Goal: Task Accomplishment & Management: Manage account settings

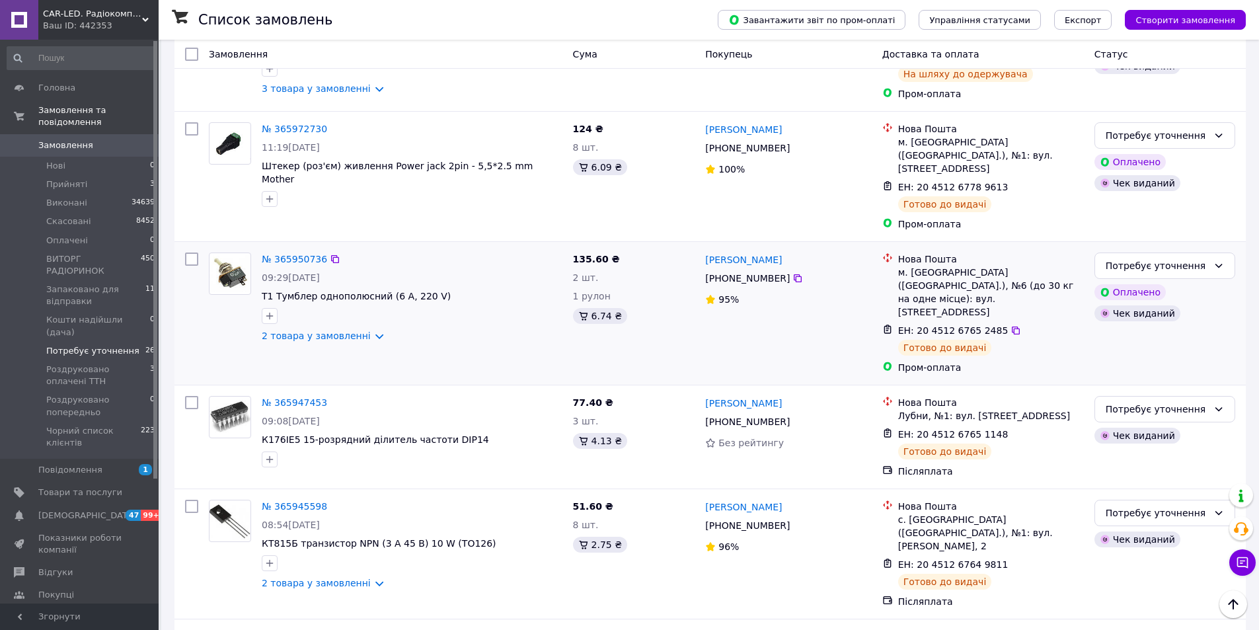
scroll to position [1321, 0]
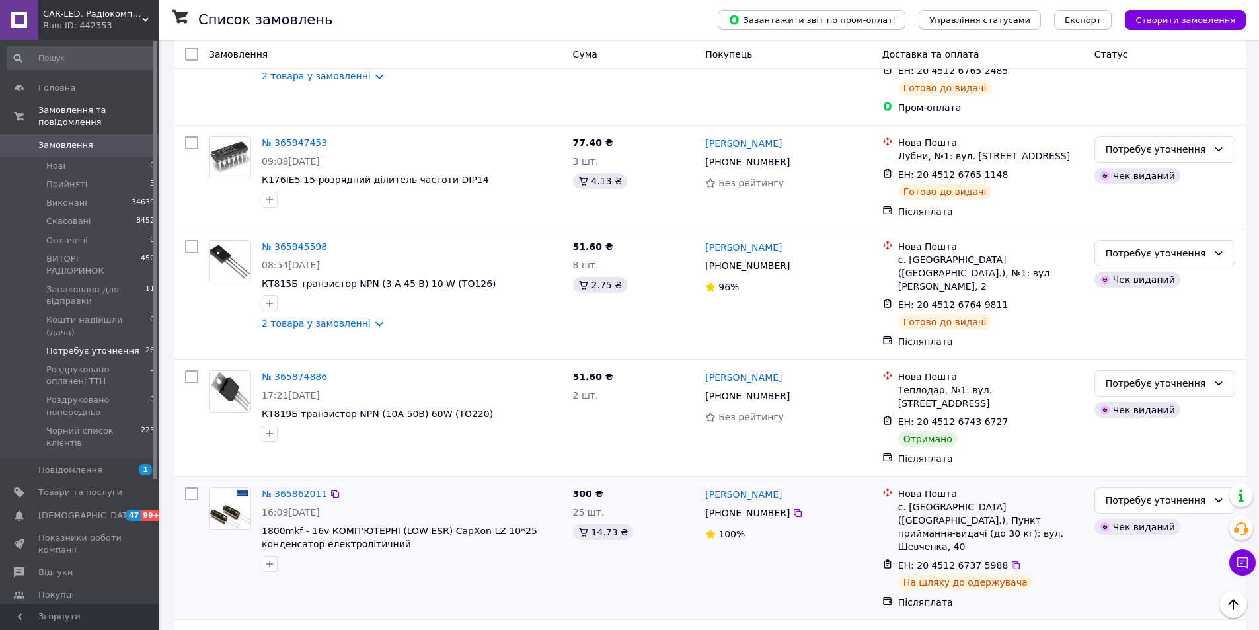
scroll to position [1586, 0]
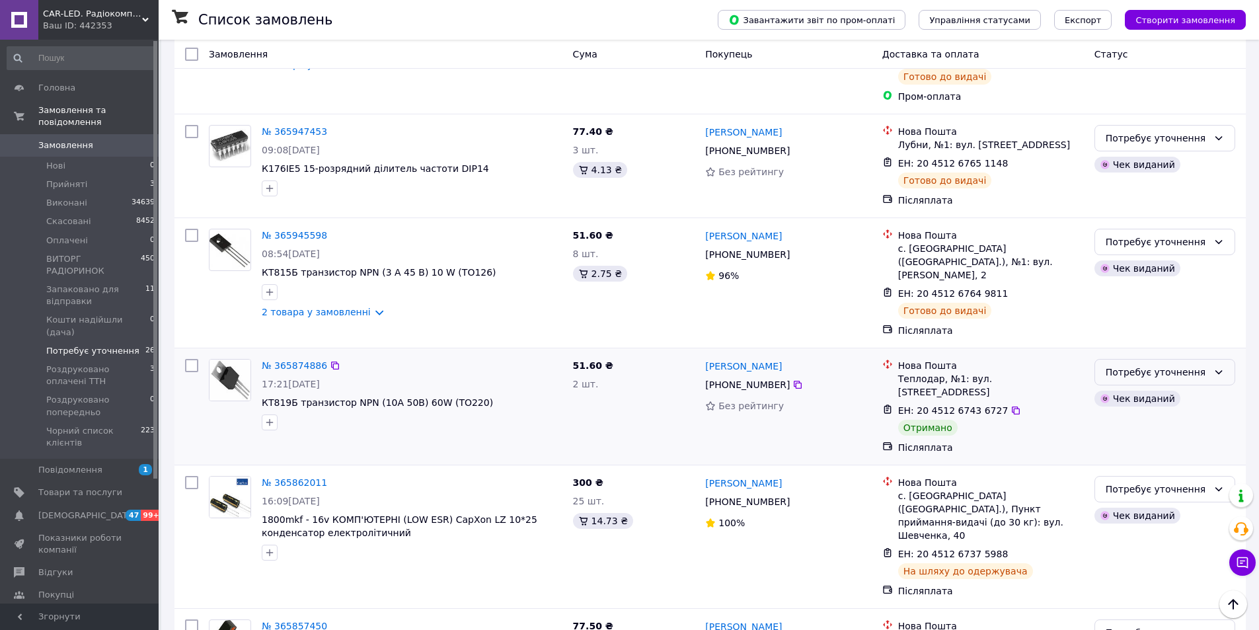
click at [1167, 365] on div "Потребує уточнення" at bounding box center [1156, 372] width 102 height 15
click at [1148, 287] on li "Виконано" at bounding box center [1164, 293] width 139 height 24
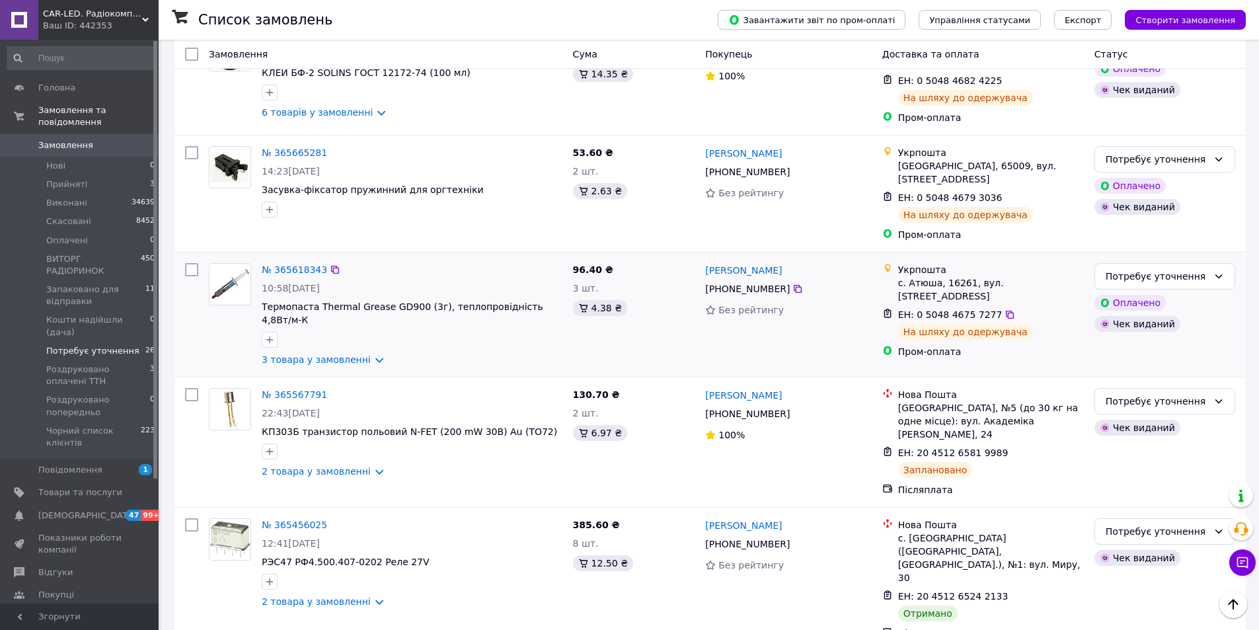
scroll to position [2709, 0]
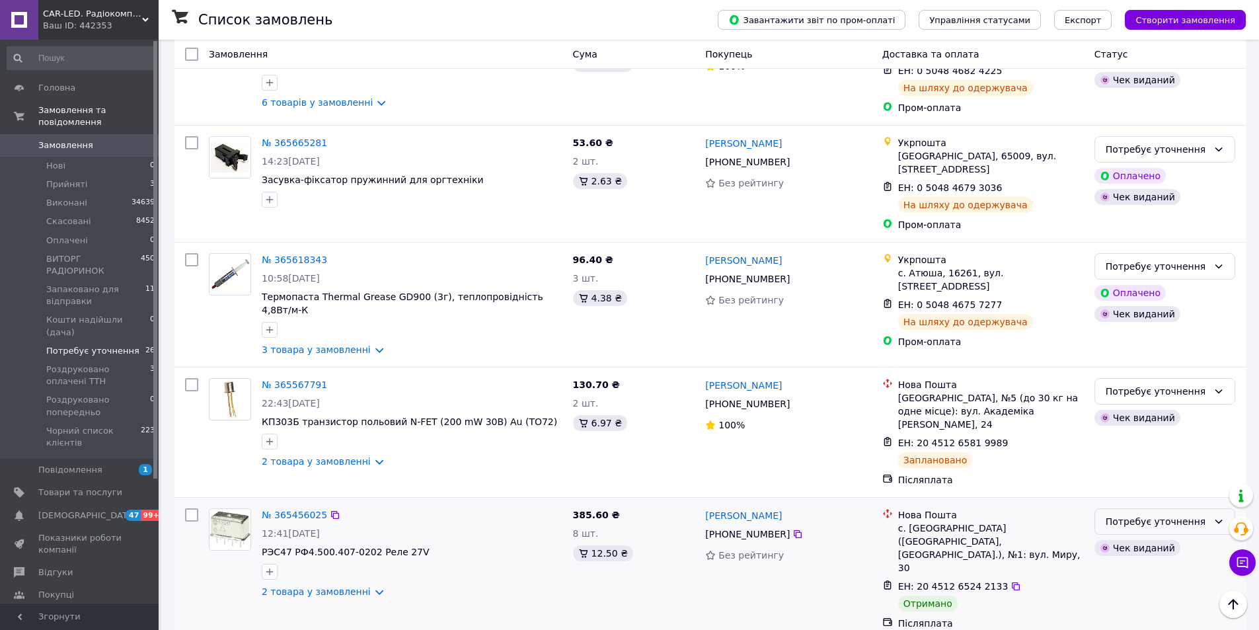
click at [1142, 514] on div "Потребує уточнення" at bounding box center [1156, 521] width 102 height 15
drag, startPoint x: 1148, startPoint y: 322, endPoint x: 1135, endPoint y: 318, distance: 13.6
click at [1148, 322] on li "Виконано" at bounding box center [1164, 325] width 139 height 24
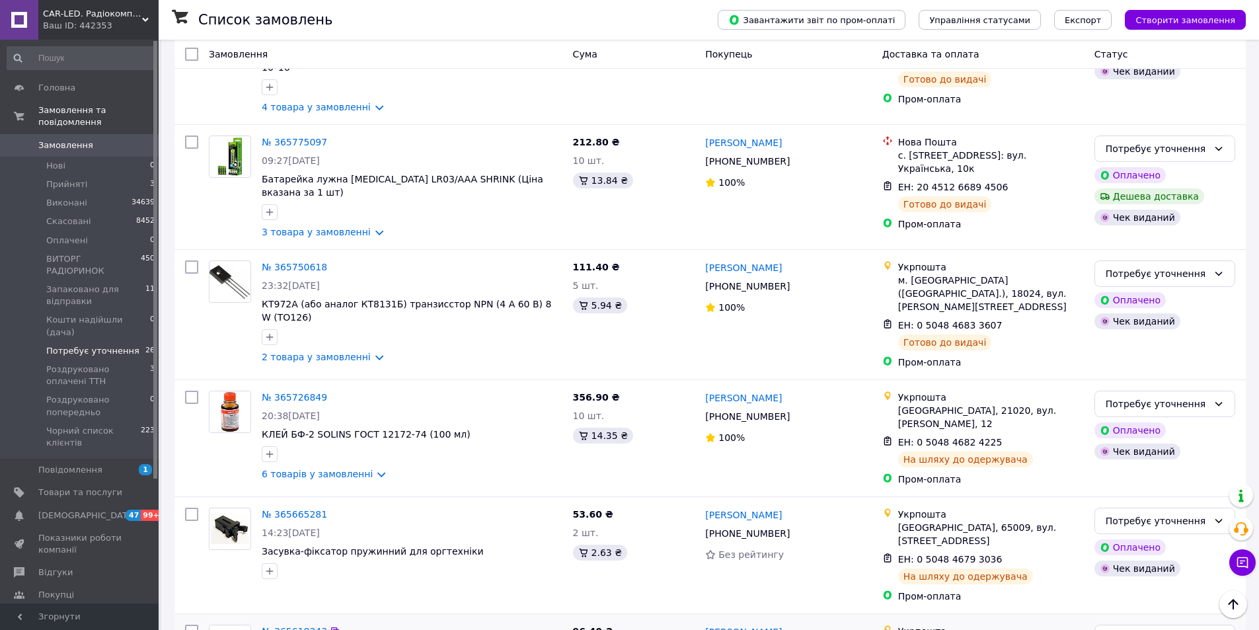
scroll to position [2324, 0]
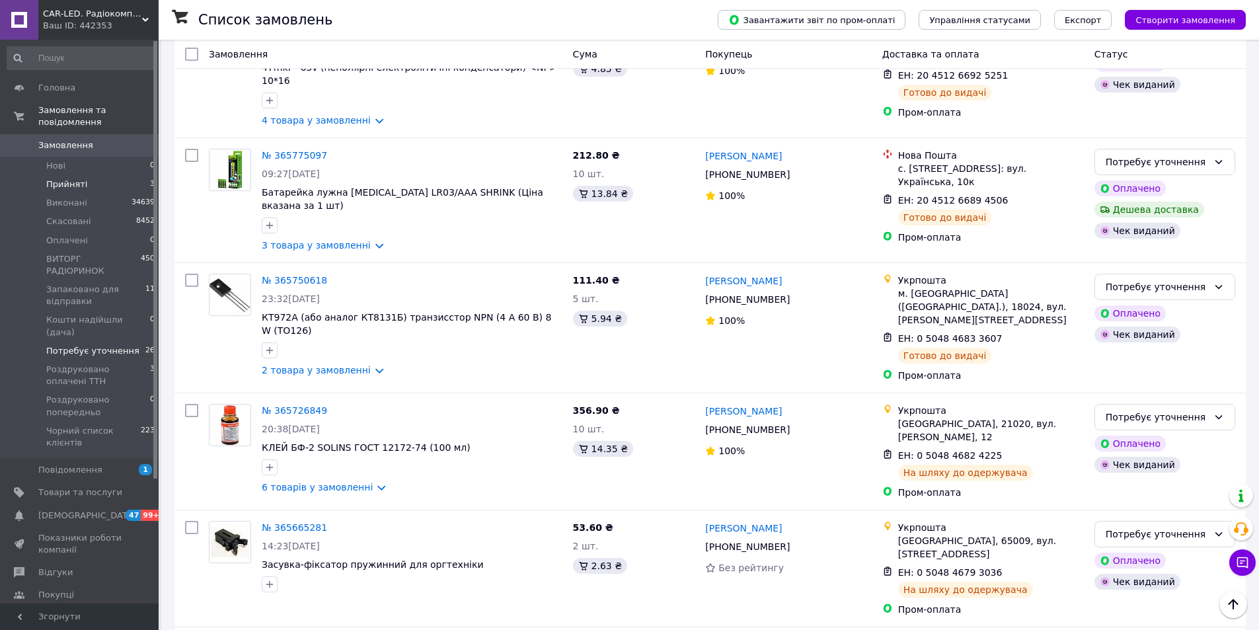
click at [54, 178] on span "Прийняті" at bounding box center [66, 184] width 41 height 12
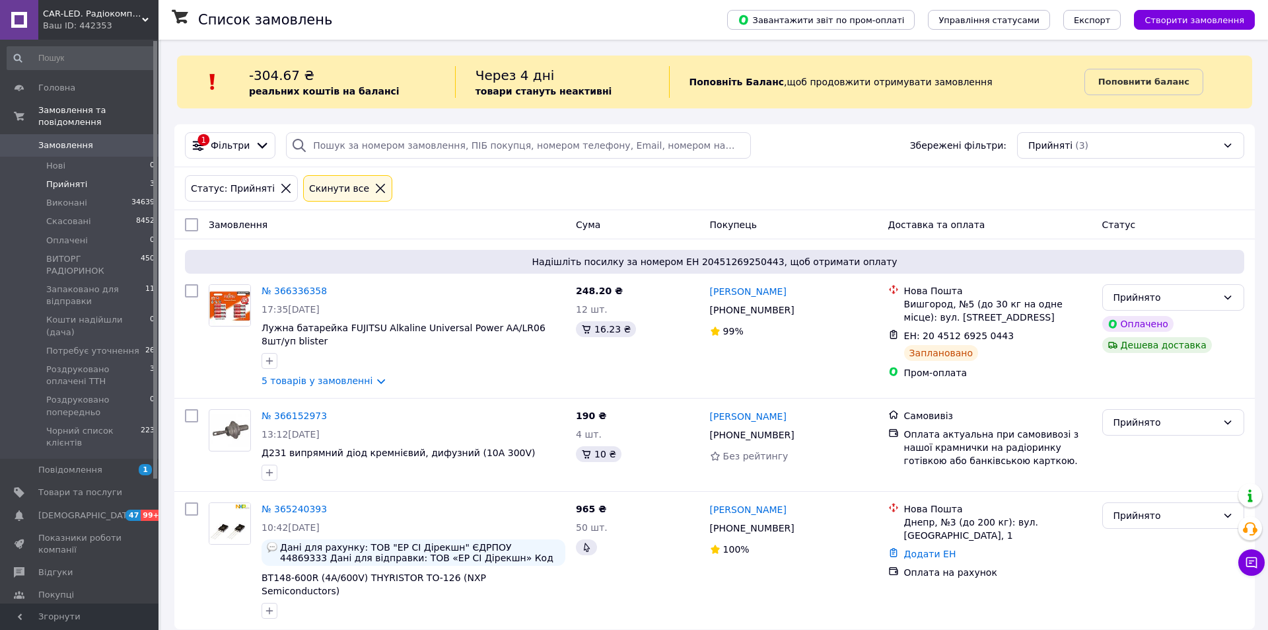
click at [275, 288] on link "№ 366336358" at bounding box center [294, 290] width 65 height 11
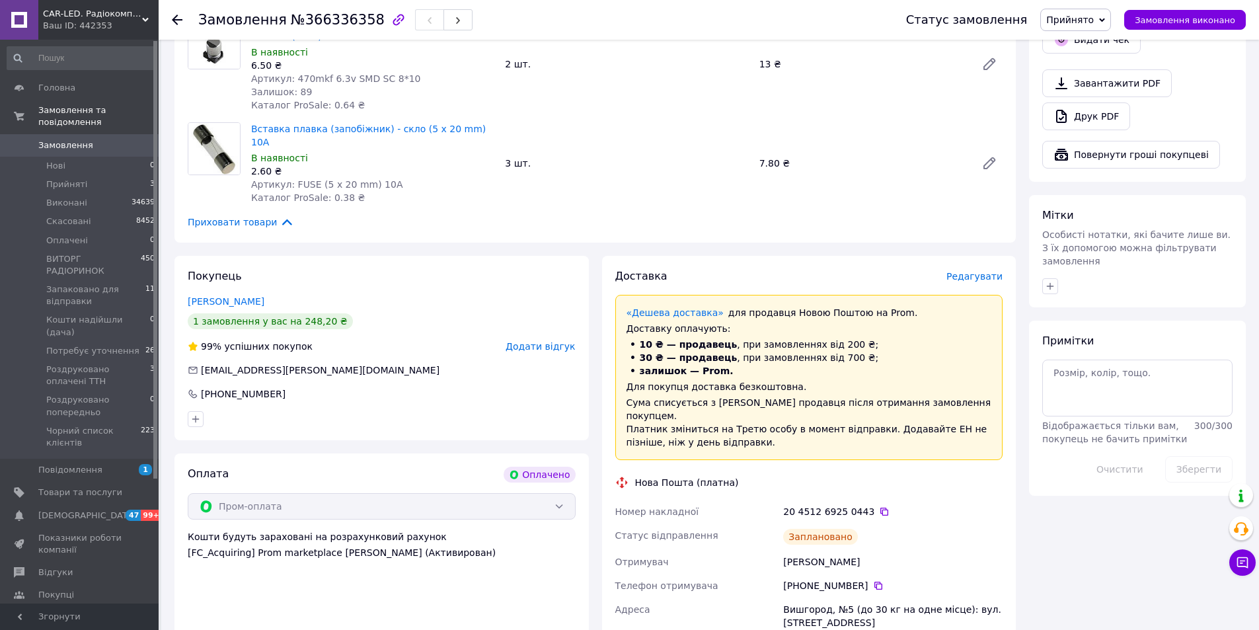
scroll to position [529, 0]
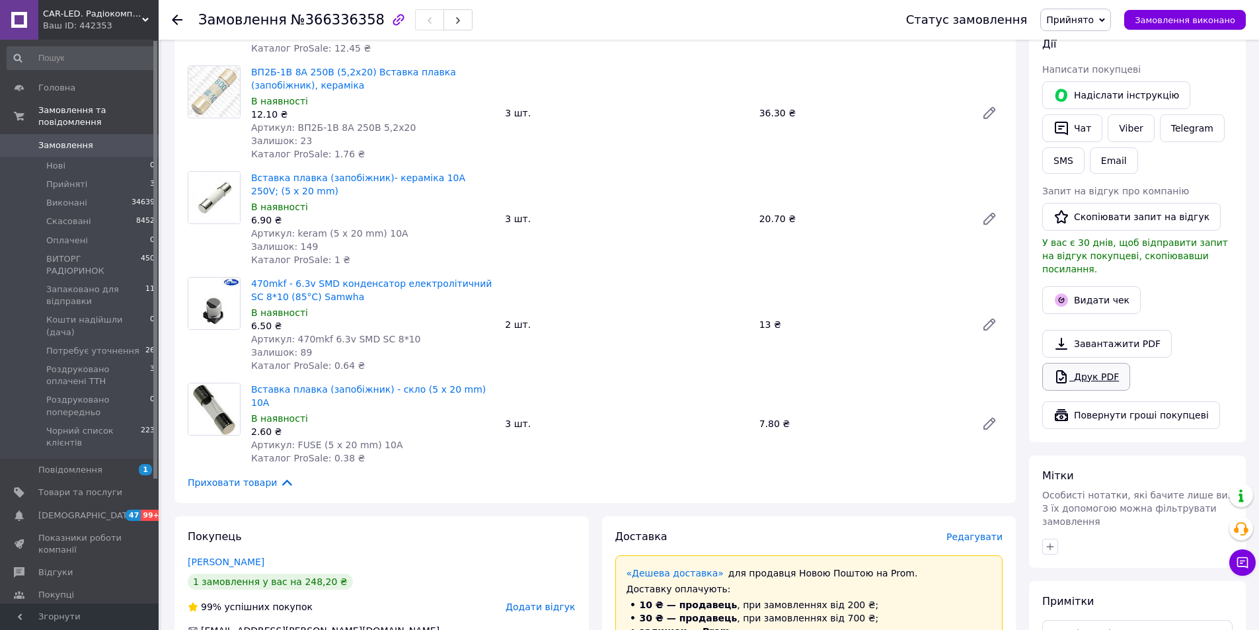
click at [1101, 363] on link "Друк PDF" at bounding box center [1086, 377] width 88 height 28
click at [1099, 286] on button "Видати чек" at bounding box center [1091, 300] width 98 height 28
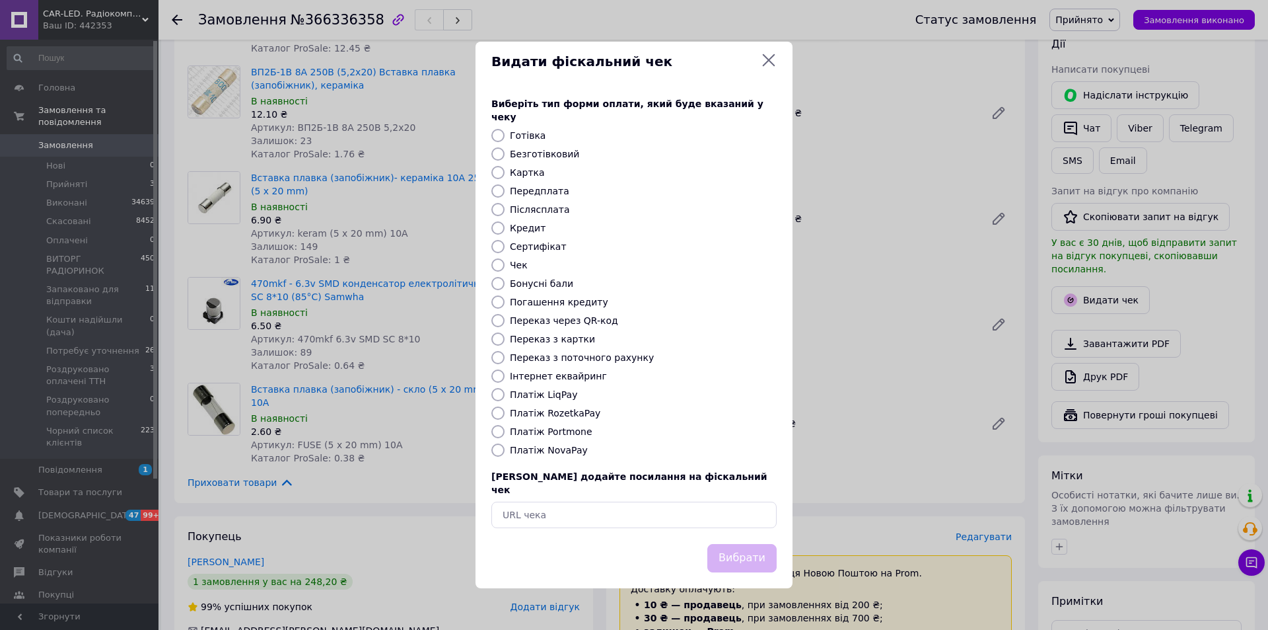
click at [551, 414] on label "Платіж RozetkaPay" at bounding box center [555, 413] width 91 height 11
click at [505, 414] on input "Платіж RozetkaPay" at bounding box center [498, 412] width 13 height 13
radio input "true"
click at [743, 546] on button "Вибрати" at bounding box center [742, 558] width 69 height 28
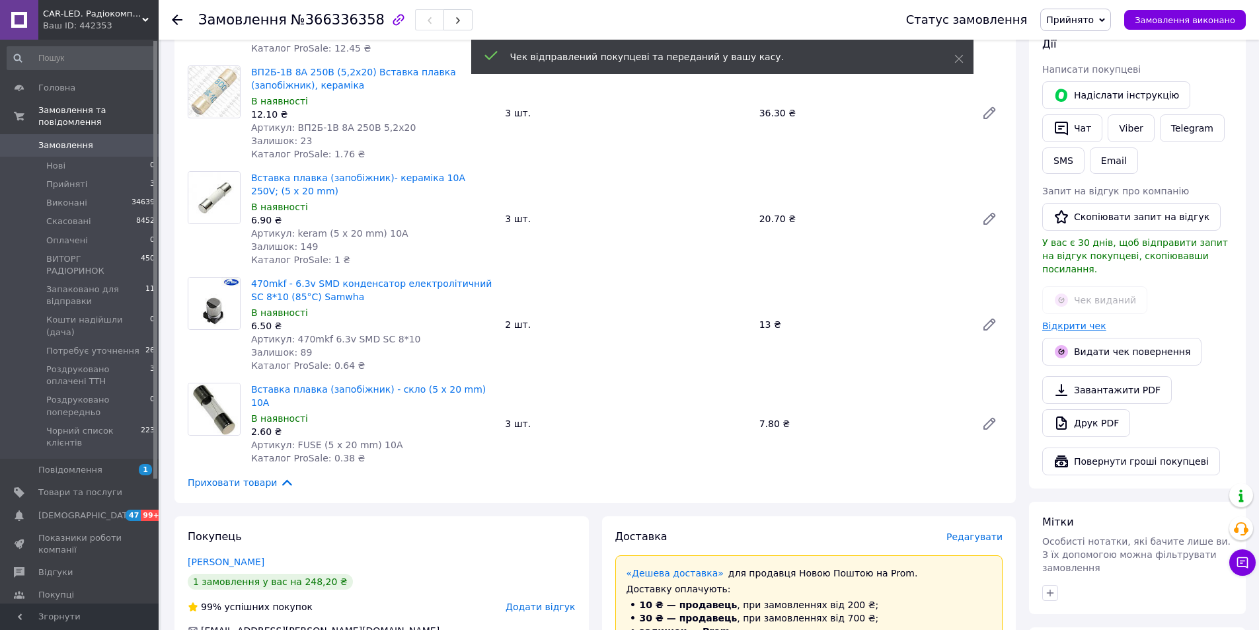
click at [1082, 320] on link "Відкрити чек" at bounding box center [1074, 325] width 64 height 11
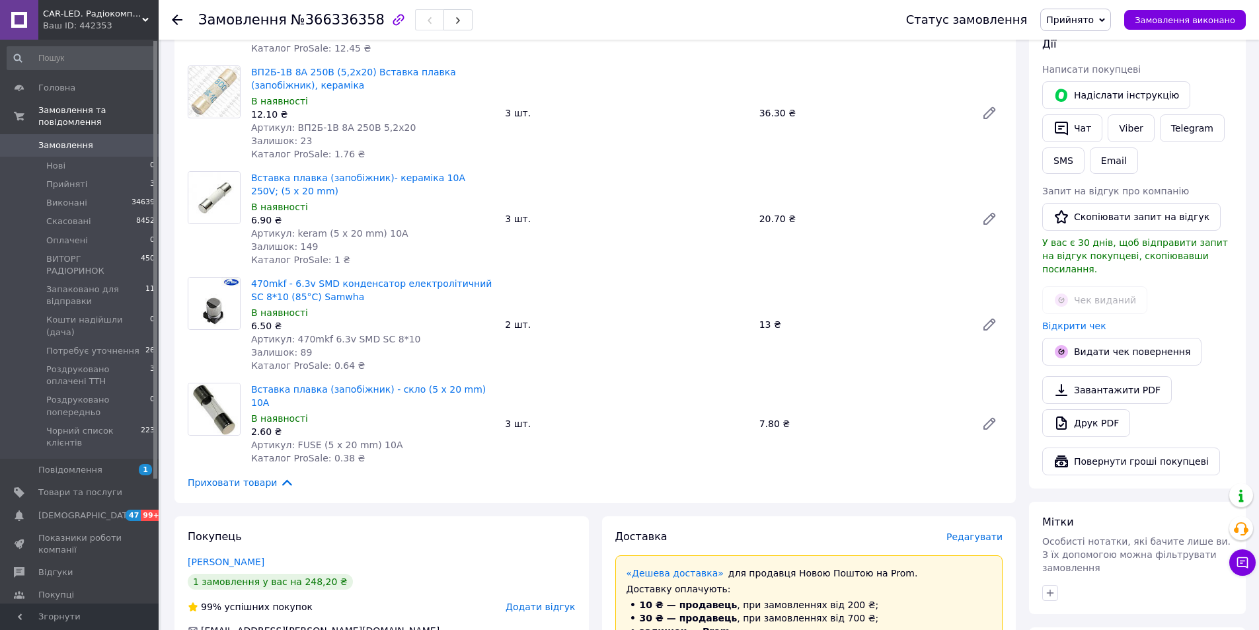
click at [1093, 22] on span "Прийнято" at bounding box center [1070, 20] width 48 height 11
click at [1128, 112] on li "Роздруковано оплачені ТТН" at bounding box center [1110, 111] width 139 height 20
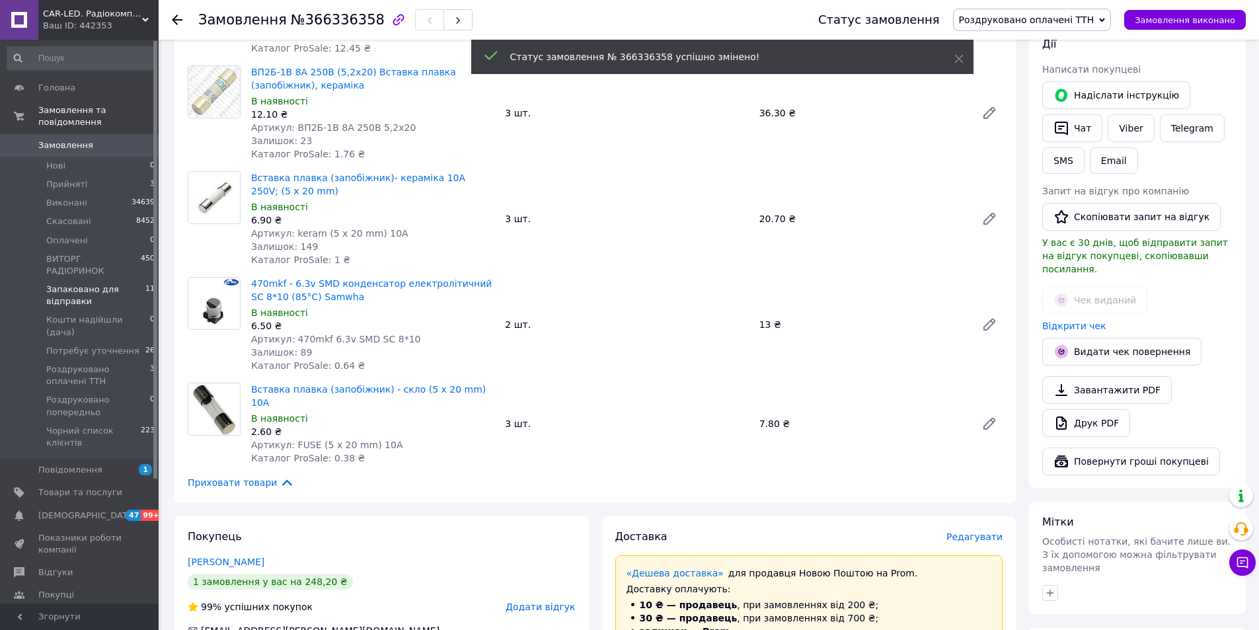
click at [82, 283] on span "Запаковано для відправки" at bounding box center [95, 295] width 99 height 24
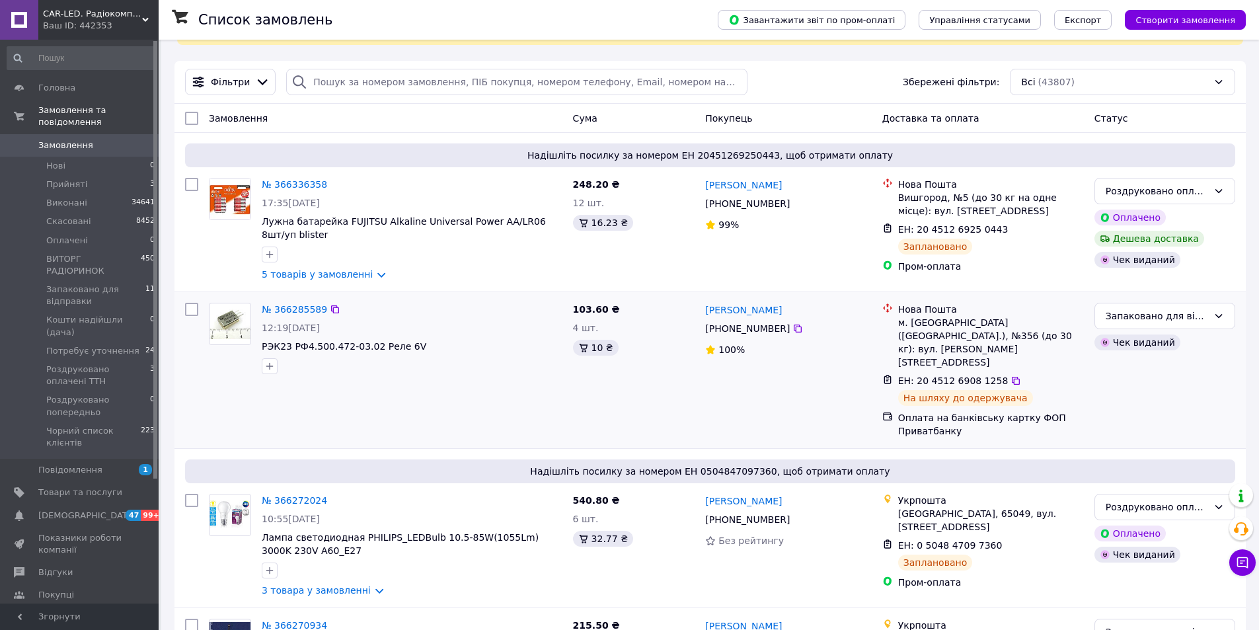
scroll to position [66, 0]
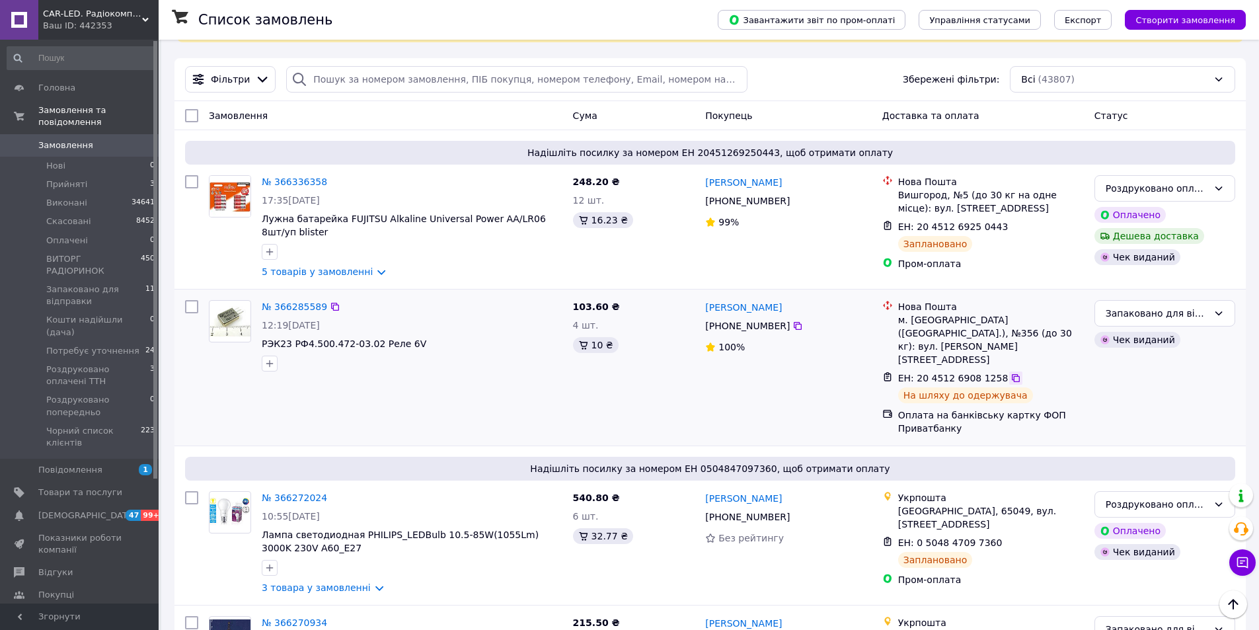
click at [1011, 374] on icon at bounding box center [1015, 378] width 8 height 8
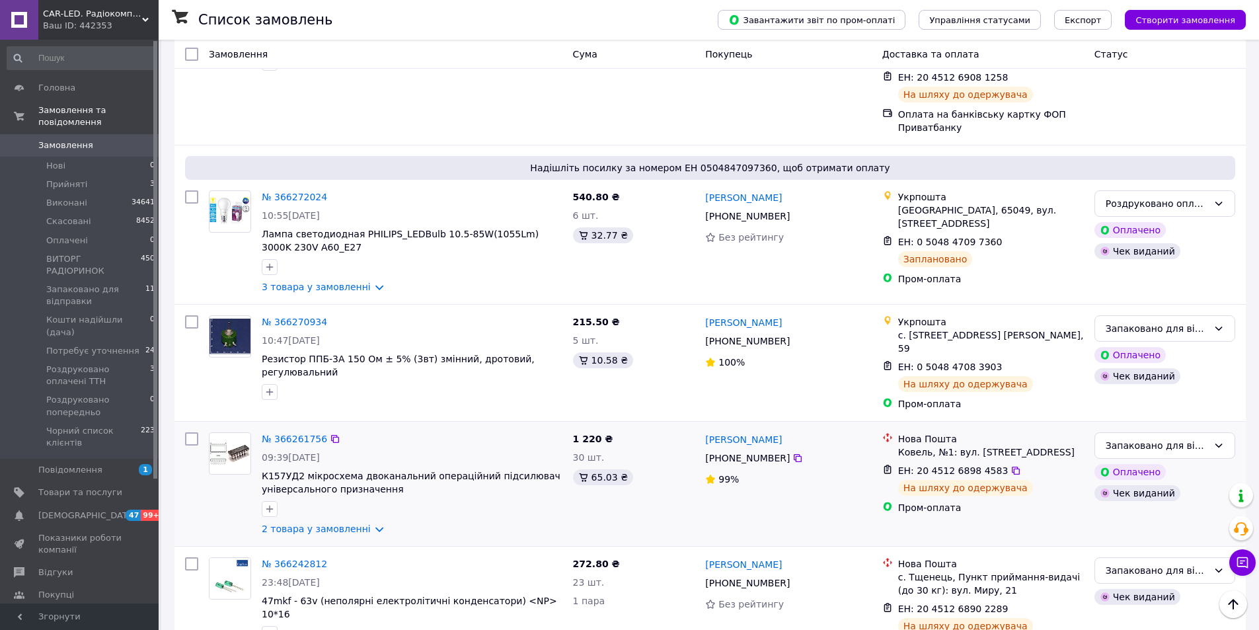
scroll to position [396, 0]
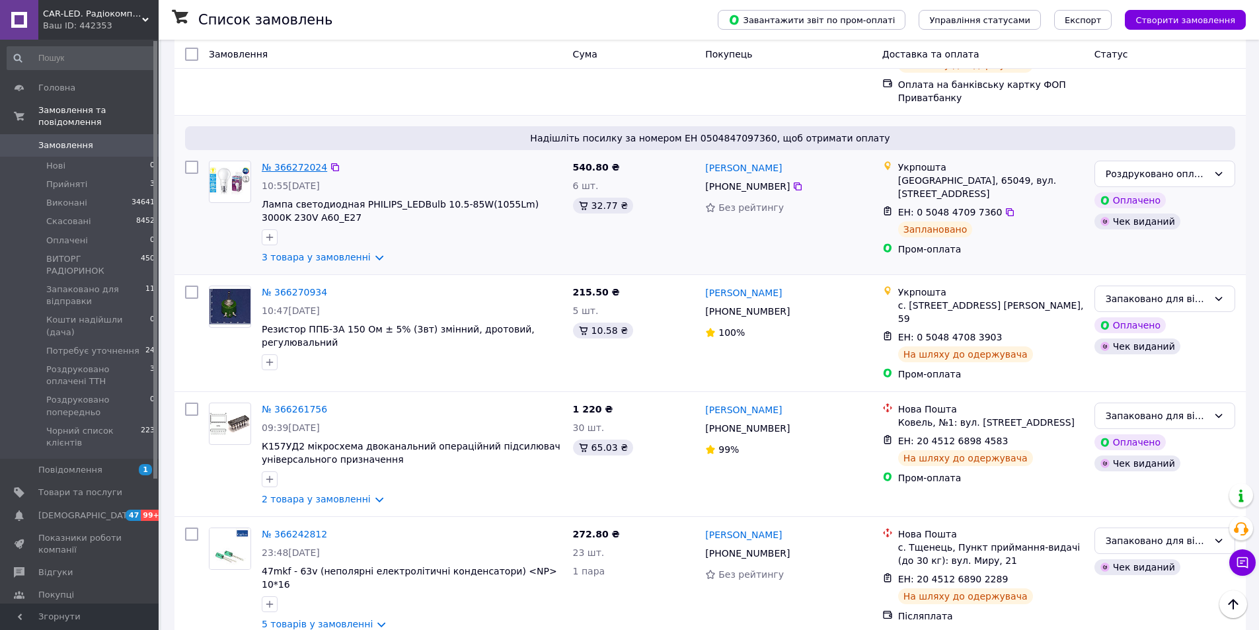
click at [282, 162] on link "№ 366272024" at bounding box center [294, 167] width 65 height 11
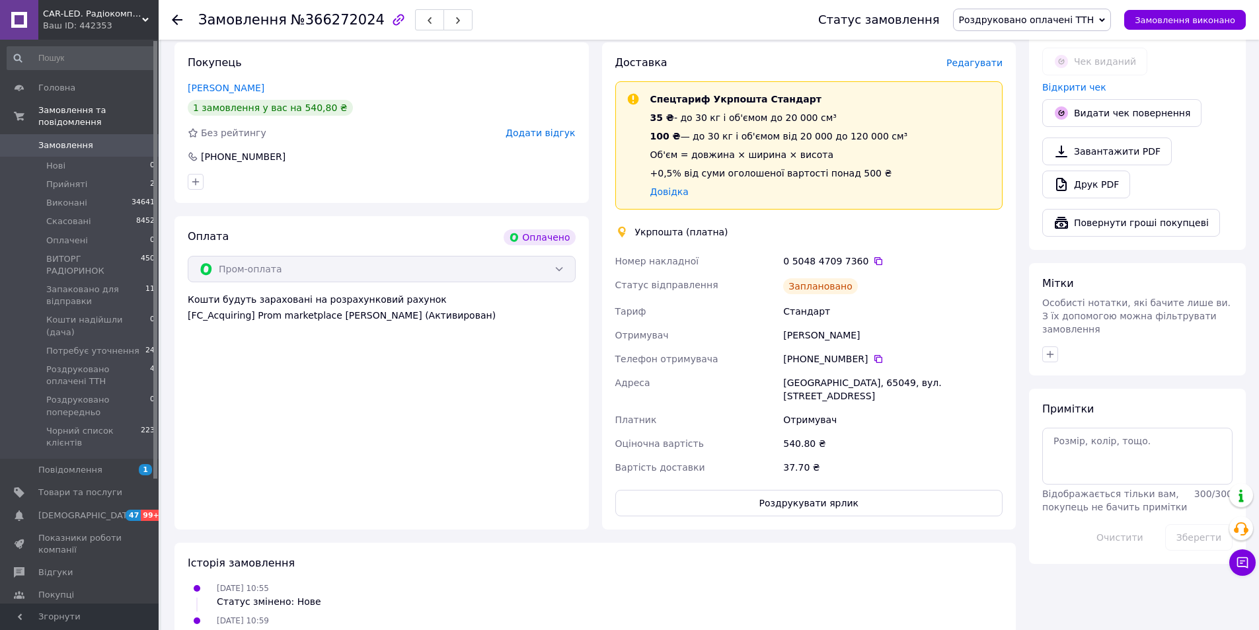
scroll to position [747, 0]
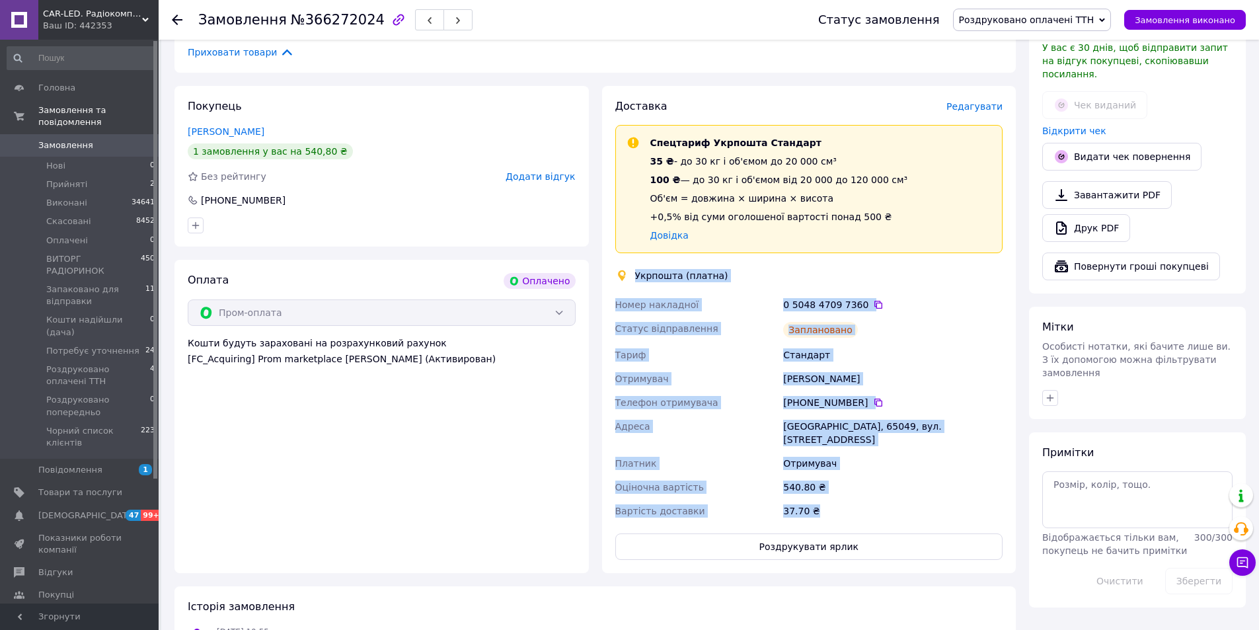
drag, startPoint x: 633, startPoint y: 234, endPoint x: 825, endPoint y: 457, distance: 294.7
click at [825, 458] on div "Доставка Редагувати Спецтариф Укрпошта Стандарт 35 ₴ - до 30 кг і об'ємом до 20…" at bounding box center [809, 329] width 388 height 460
copy div "Укрпошта (платна) Номер накладної 0 5048 4709 7360   Статус відправлення Заплан…"
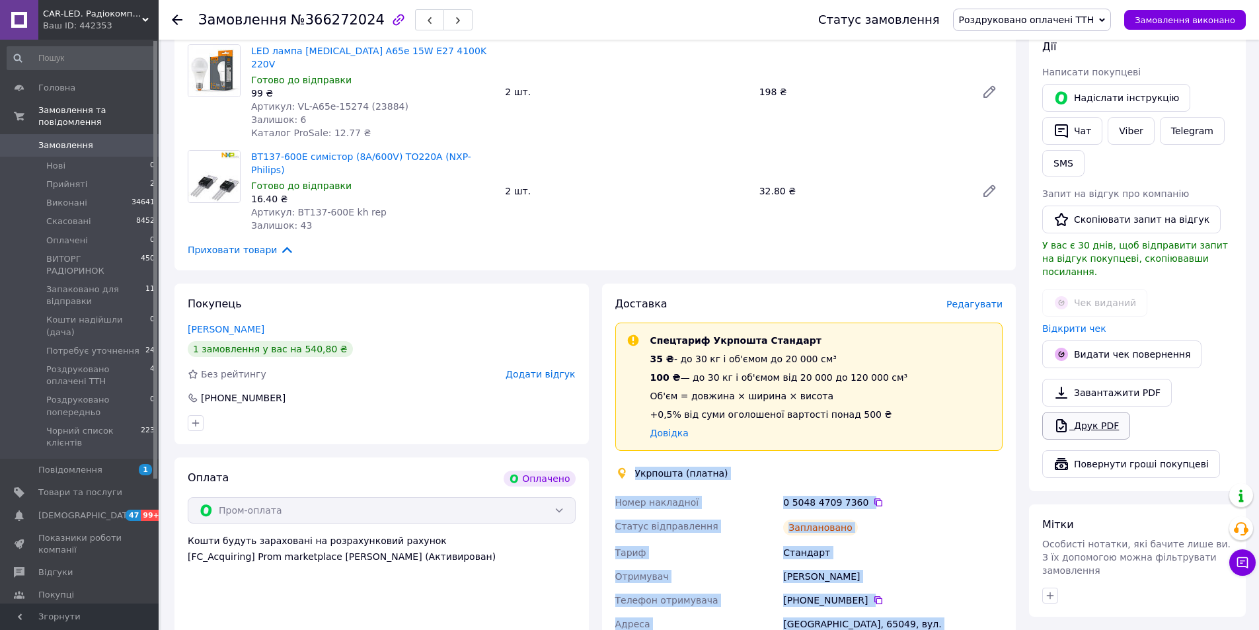
scroll to position [549, 0]
click at [1083, 122] on button "Чат" at bounding box center [1072, 132] width 60 height 28
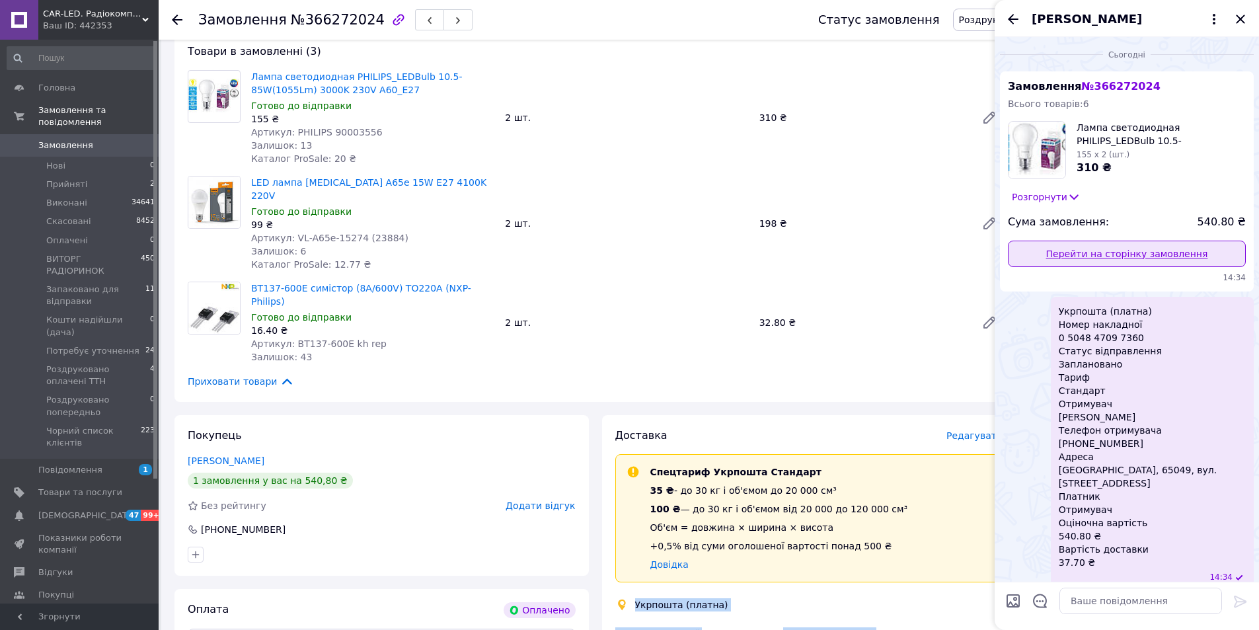
scroll to position [417, 0]
drag, startPoint x: 1240, startPoint y: 22, endPoint x: 1240, endPoint y: 33, distance: 11.2
click at [1240, 23] on icon "Закрити" at bounding box center [1240, 19] width 16 height 16
